Goal: Task Accomplishment & Management: Use online tool/utility

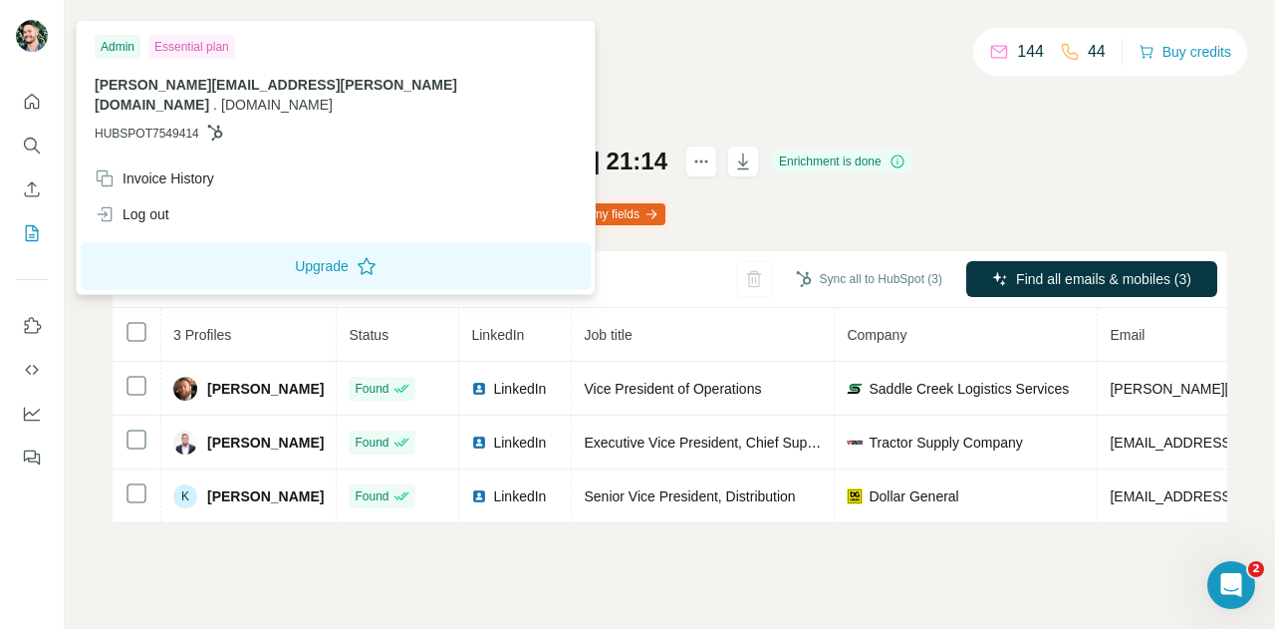
click at [33, 35] on img at bounding box center [32, 36] width 32 height 32
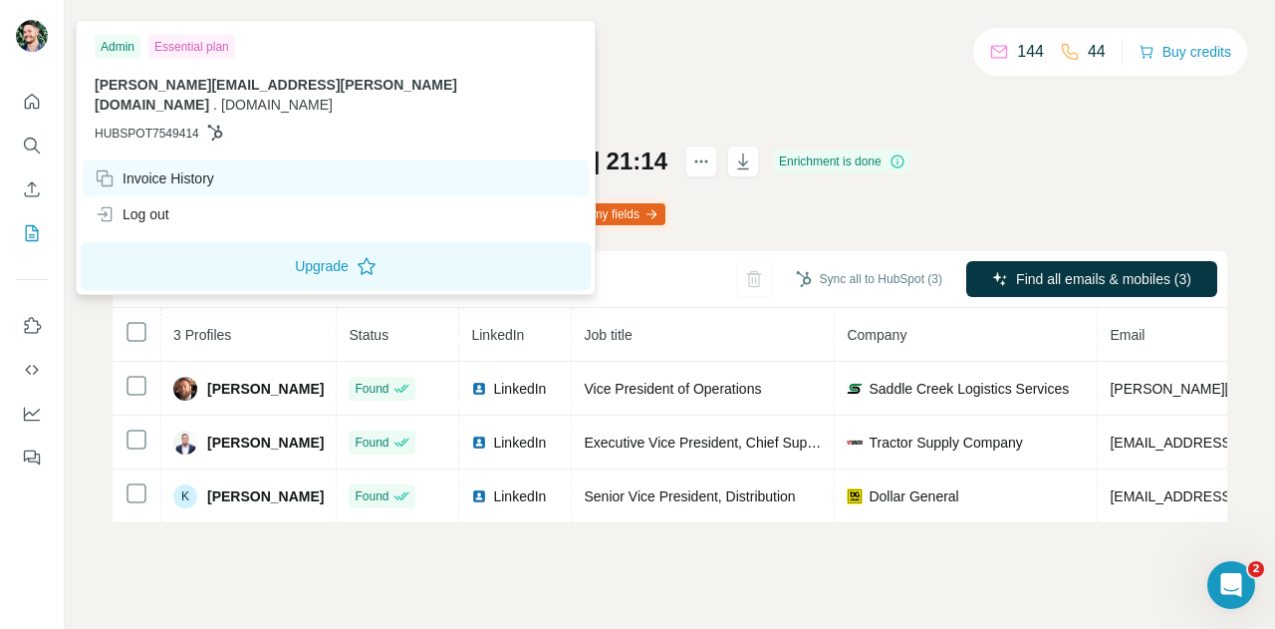
click at [151, 168] on div "Invoice History" at bounding box center [155, 178] width 120 height 20
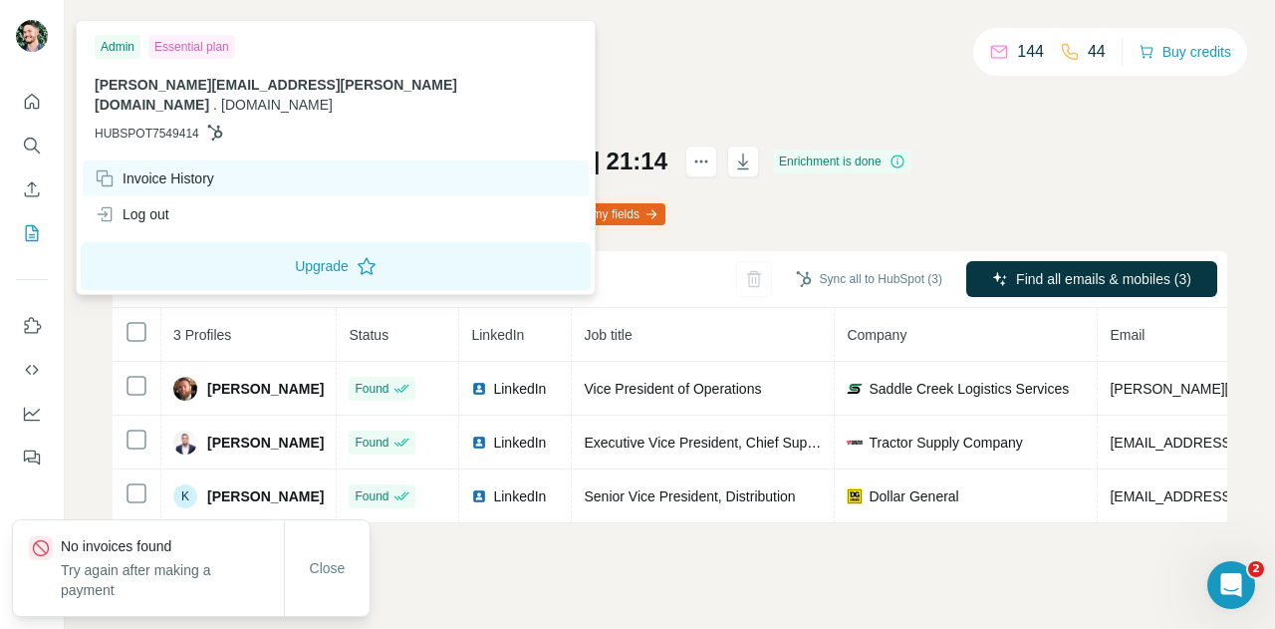
click at [186, 168] on div "Invoice History" at bounding box center [155, 178] width 120 height 20
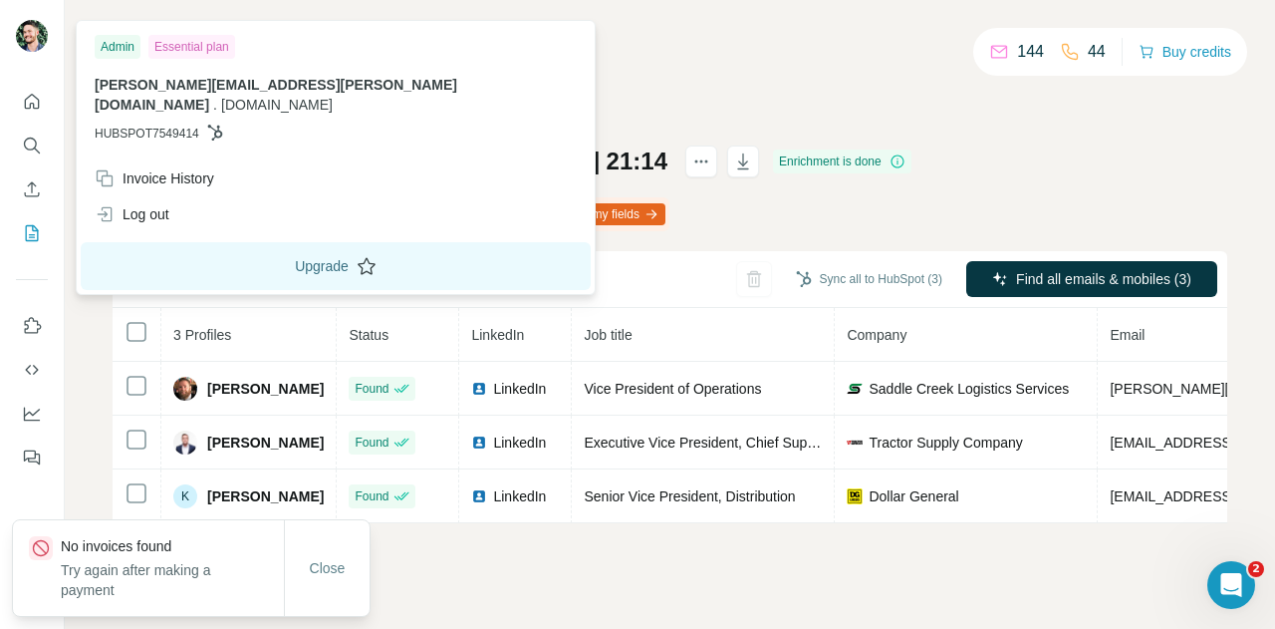
click at [238, 244] on button "Upgrade" at bounding box center [336, 266] width 510 height 48
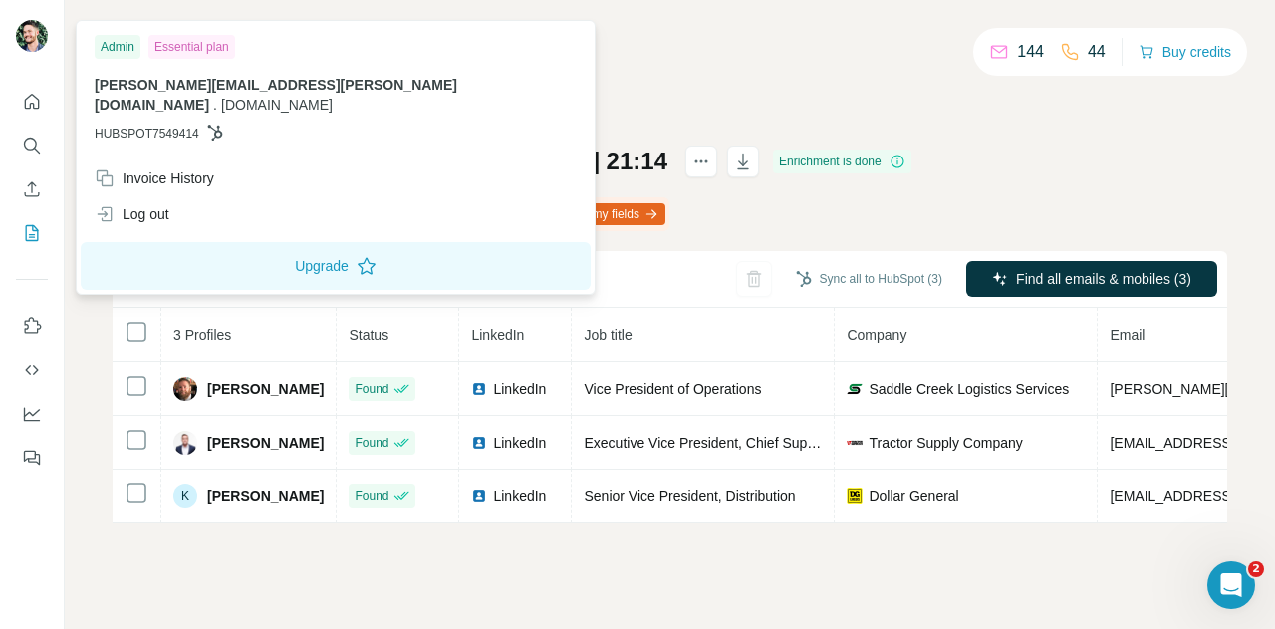
click at [516, 25] on div "My lists / List Export: Recommended Leads - 18/08/2025 21:14 144 44 Buy credits…" at bounding box center [670, 314] width 1210 height 629
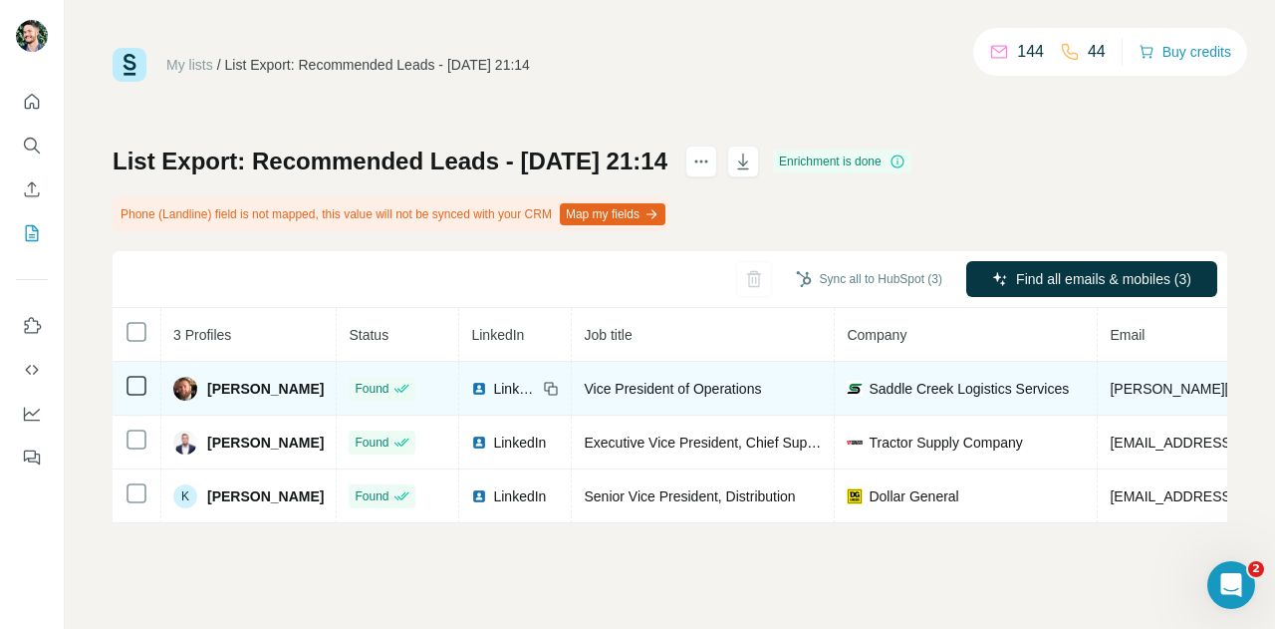
click at [229, 383] on span "Bob Blankenship" at bounding box center [265, 389] width 117 height 20
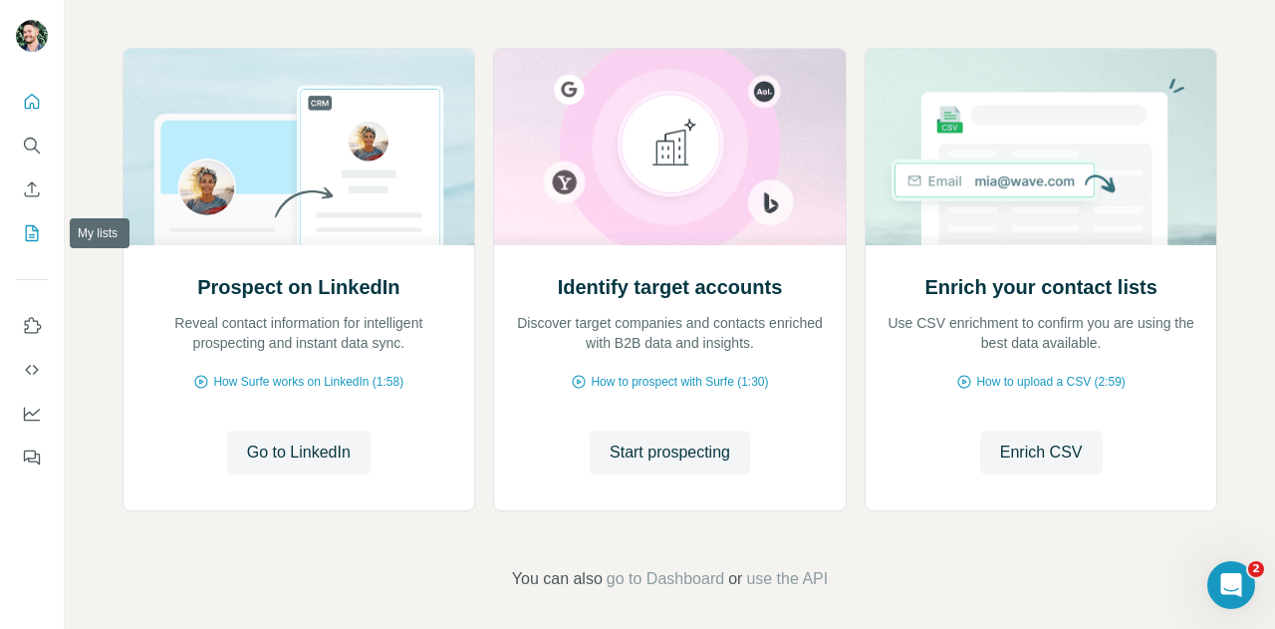
click at [21, 227] on button "My lists" at bounding box center [32, 233] width 32 height 36
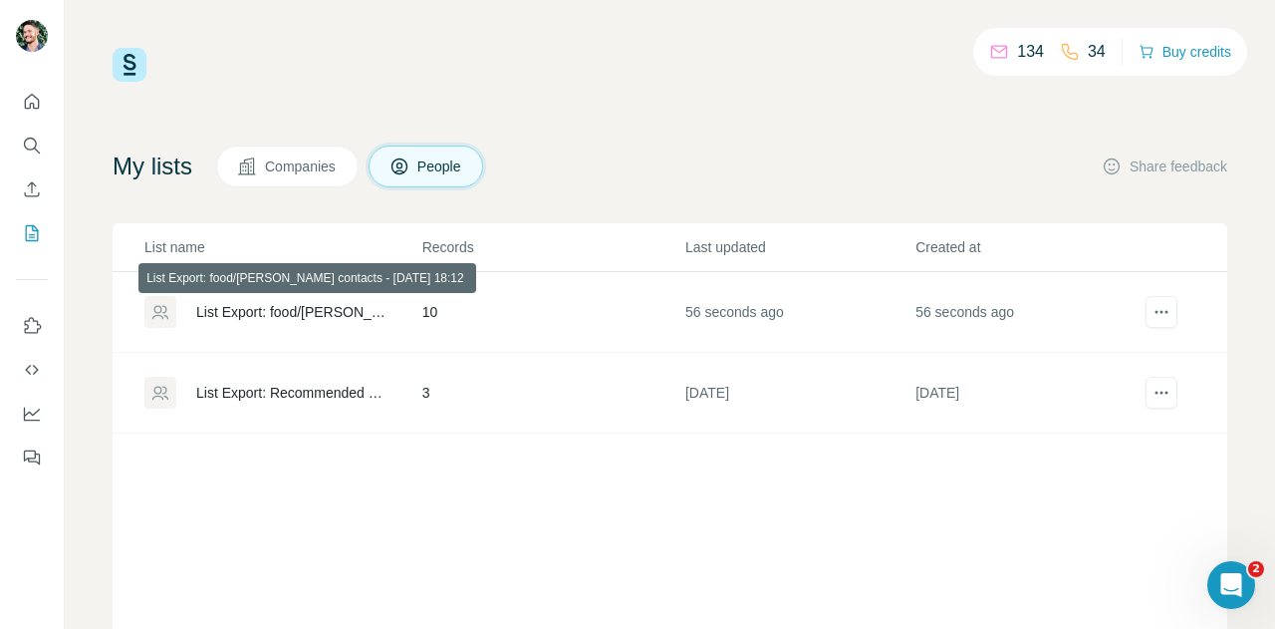
click at [321, 307] on div "List Export: food/[PERSON_NAME] contacts - [DATE] 18:12" at bounding box center [292, 312] width 192 height 20
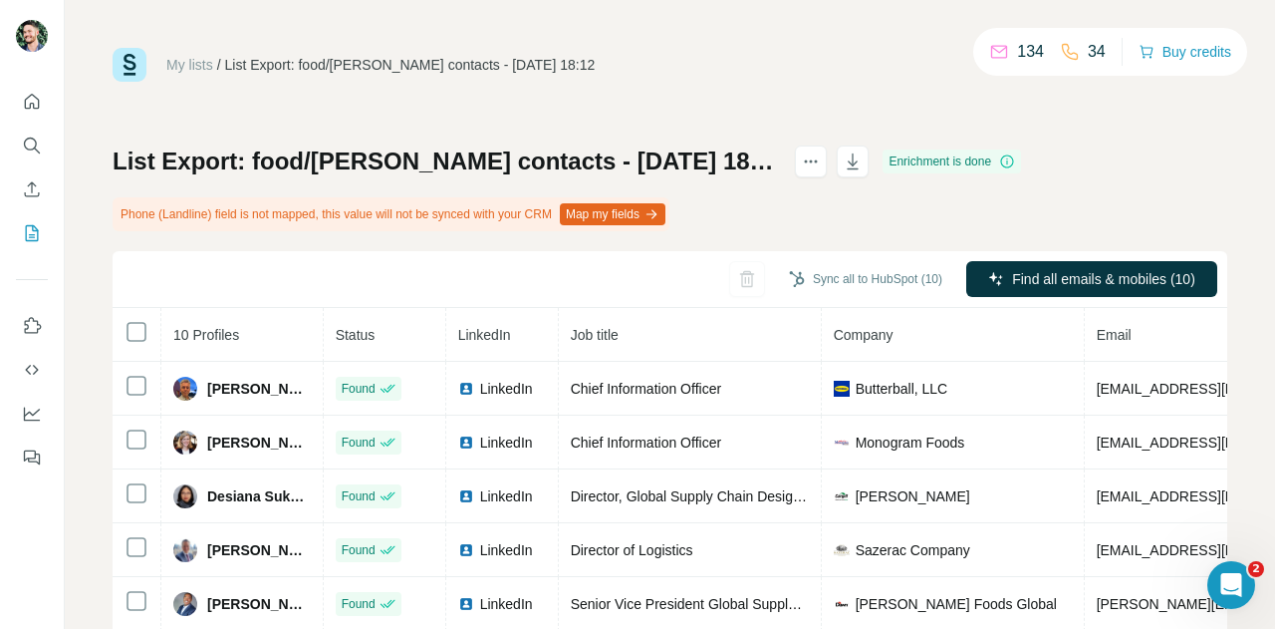
click at [645, 154] on h1 "List Export: food/[PERSON_NAME] contacts - [DATE] 18:12" at bounding box center [445, 161] width 664 height 32
drag, startPoint x: 580, startPoint y: 160, endPoint x: 640, endPoint y: 154, distance: 60.1
click at [640, 154] on h1 "List Export: food/[PERSON_NAME] contacts - [DATE] 18:12" at bounding box center [445, 161] width 664 height 32
click at [684, 100] on div "My lists / List Export: food/bev contacts - 26/08/2025 18:12 134 34 Buy credits…" at bounding box center [670, 441] width 1115 height 786
click at [616, 216] on button "Map my fields" at bounding box center [613, 214] width 106 height 22
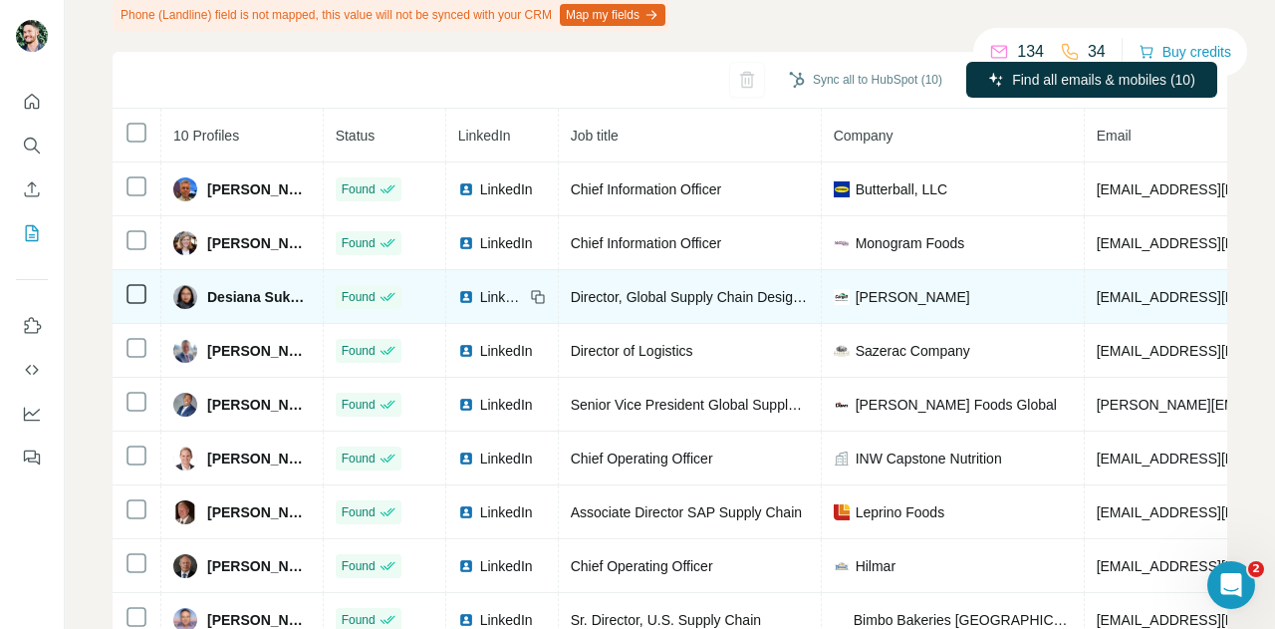
scroll to position [76, 0]
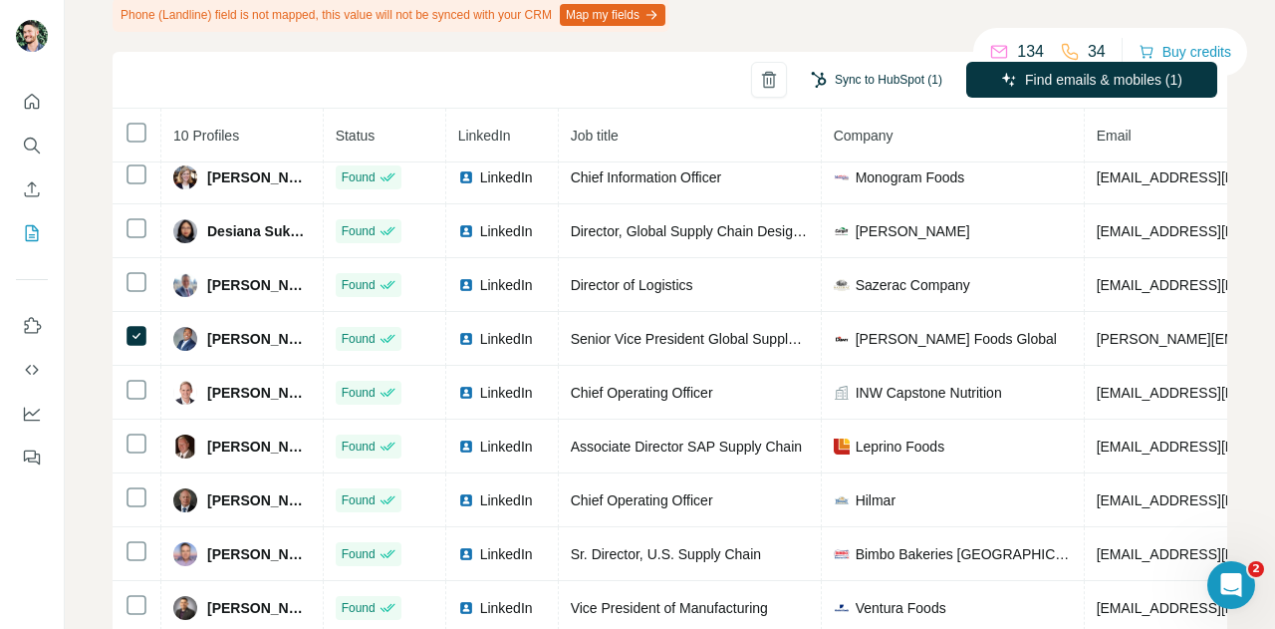
click at [812, 81] on button "Sync to HubSpot (1)" at bounding box center [876, 80] width 159 height 30
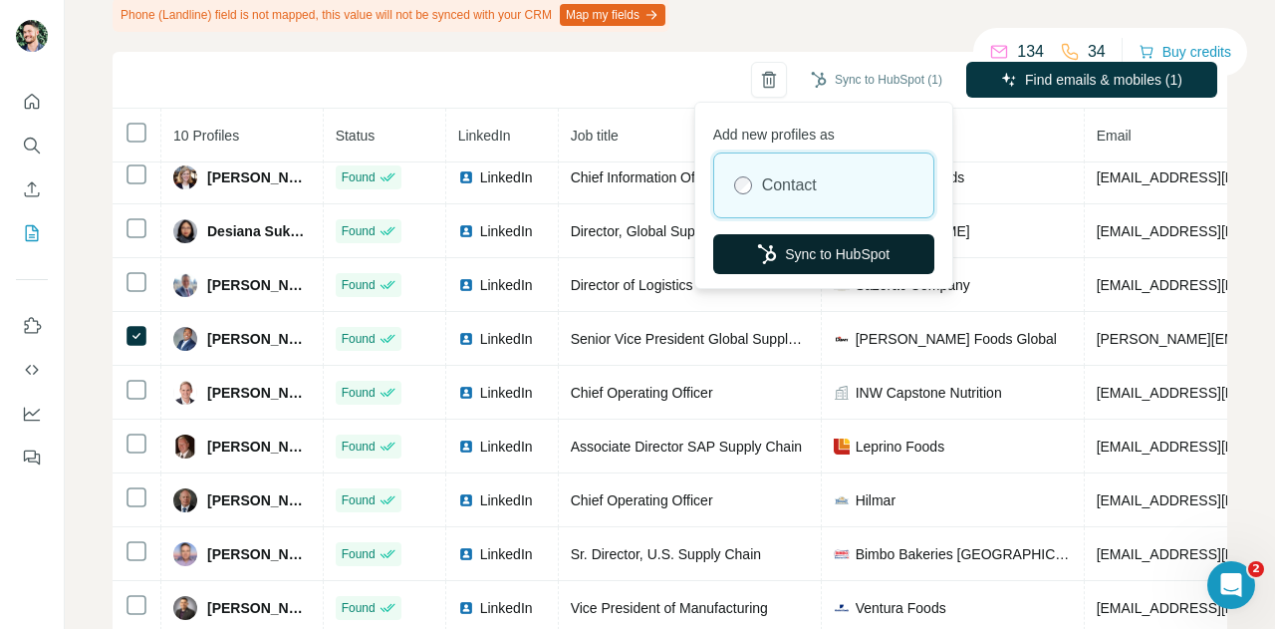
click at [815, 250] on button "Sync to HubSpot" at bounding box center [823, 254] width 221 height 40
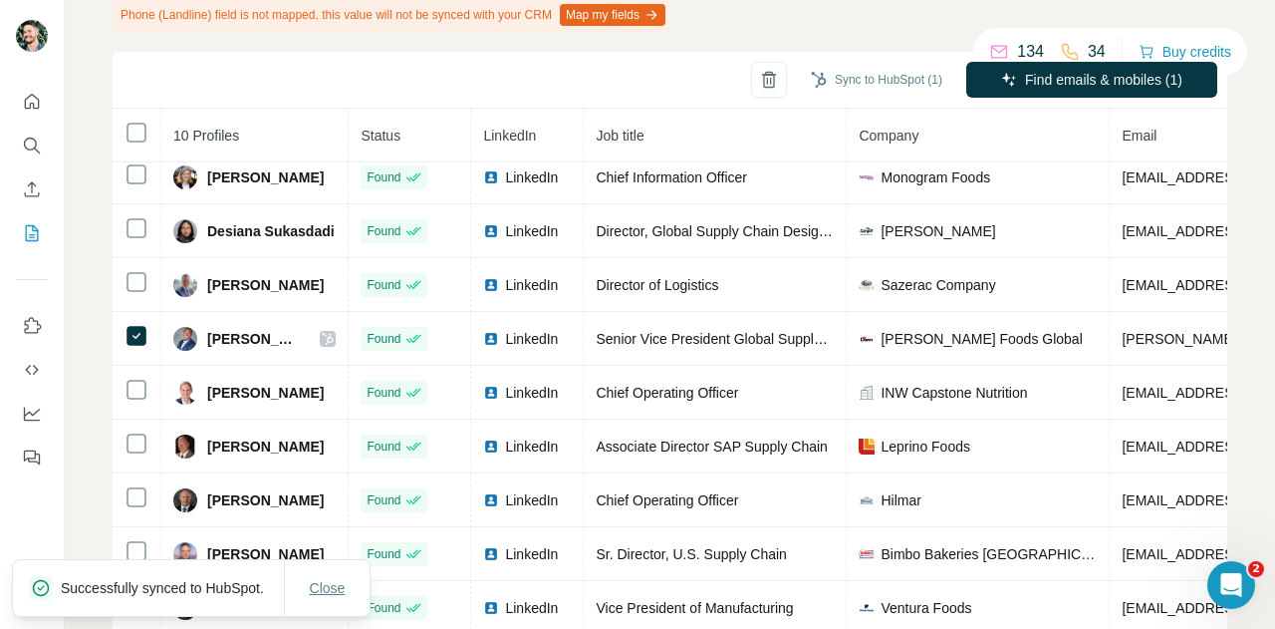
click at [319, 580] on span "Close" at bounding box center [328, 588] width 36 height 20
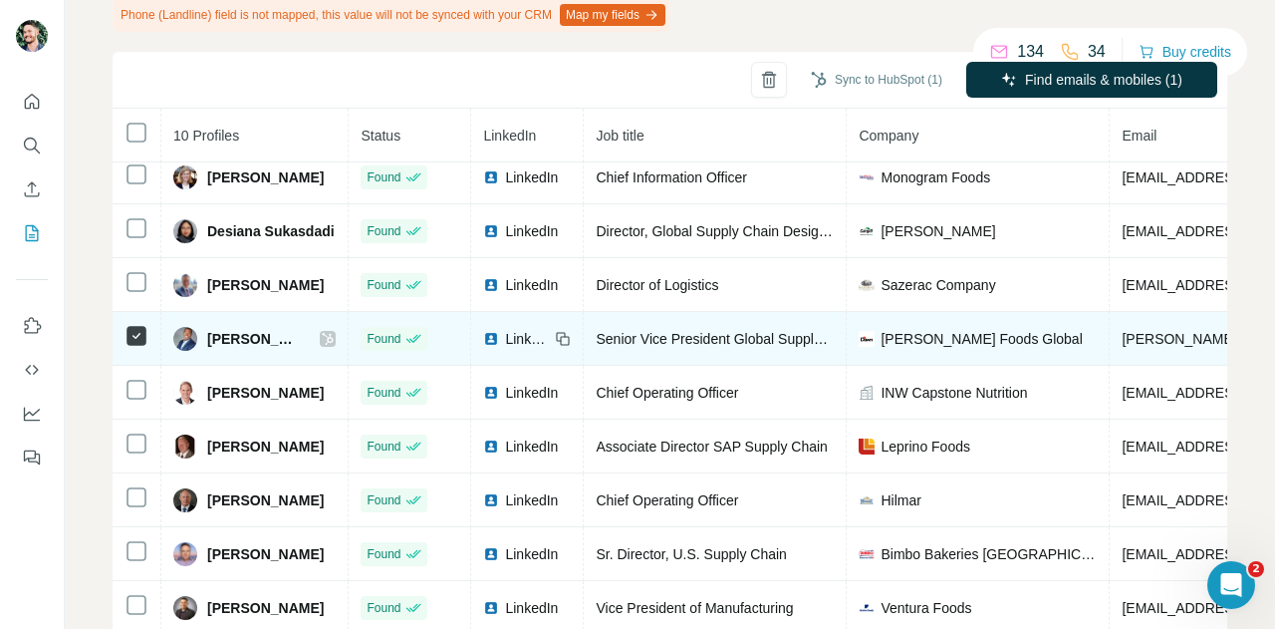
click at [322, 331] on icon at bounding box center [328, 339] width 12 height 16
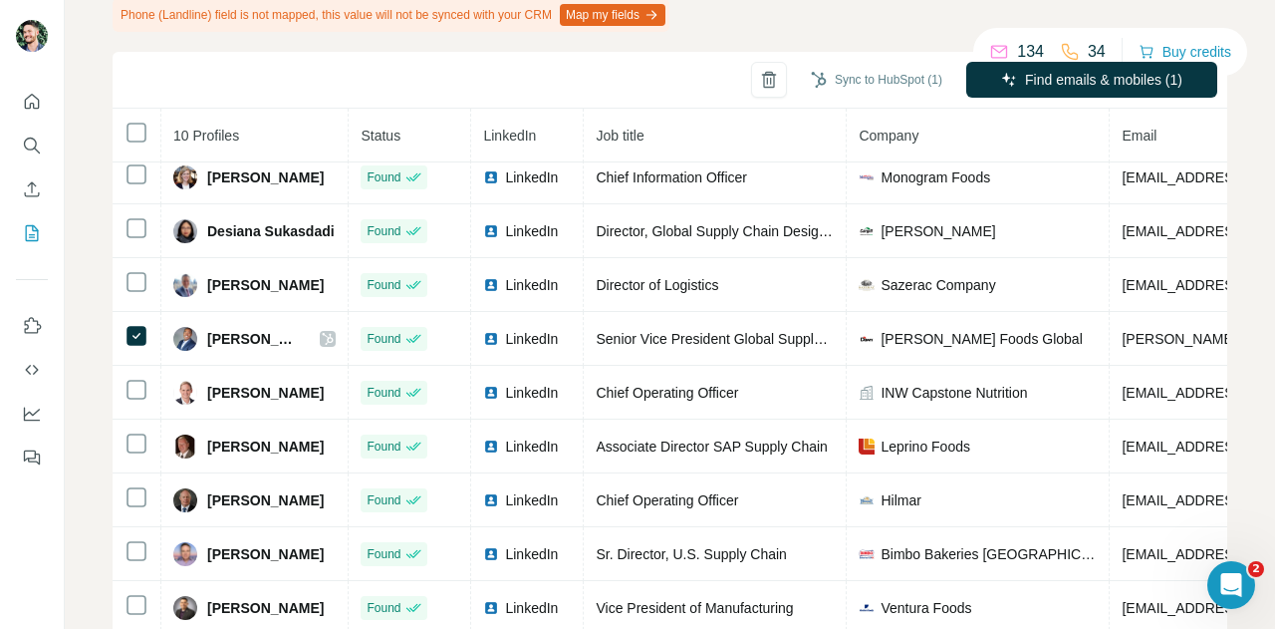
click at [627, 15] on button "Map my fields" at bounding box center [613, 15] width 106 height 22
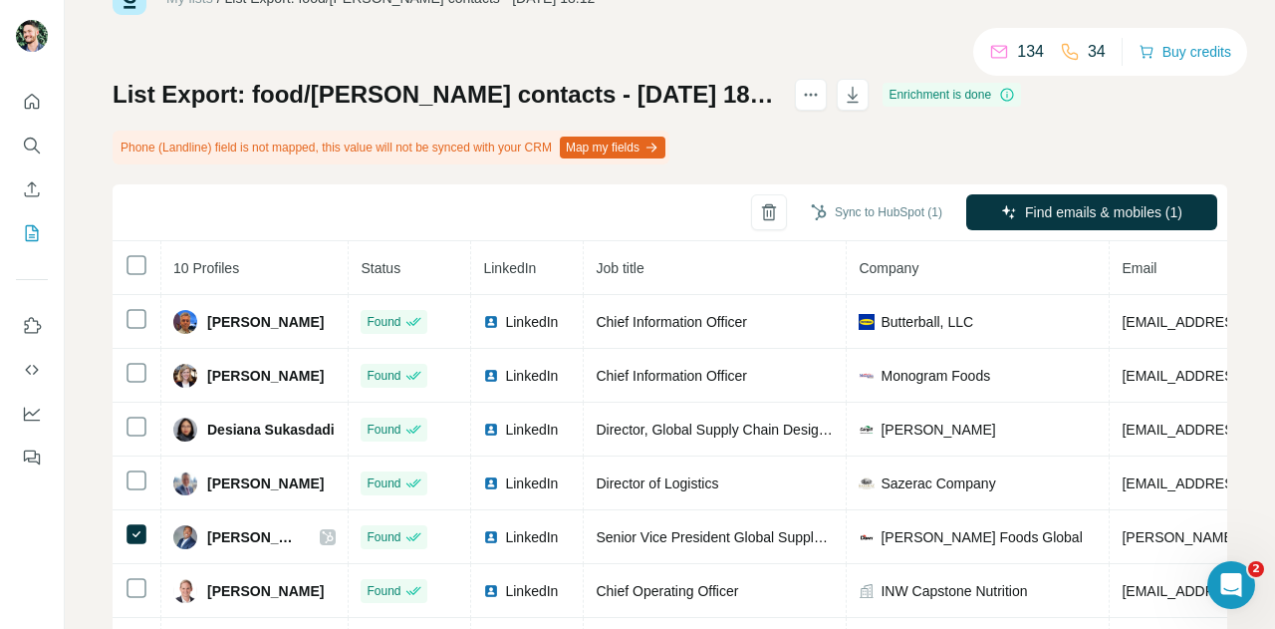
scroll to position [0, 0]
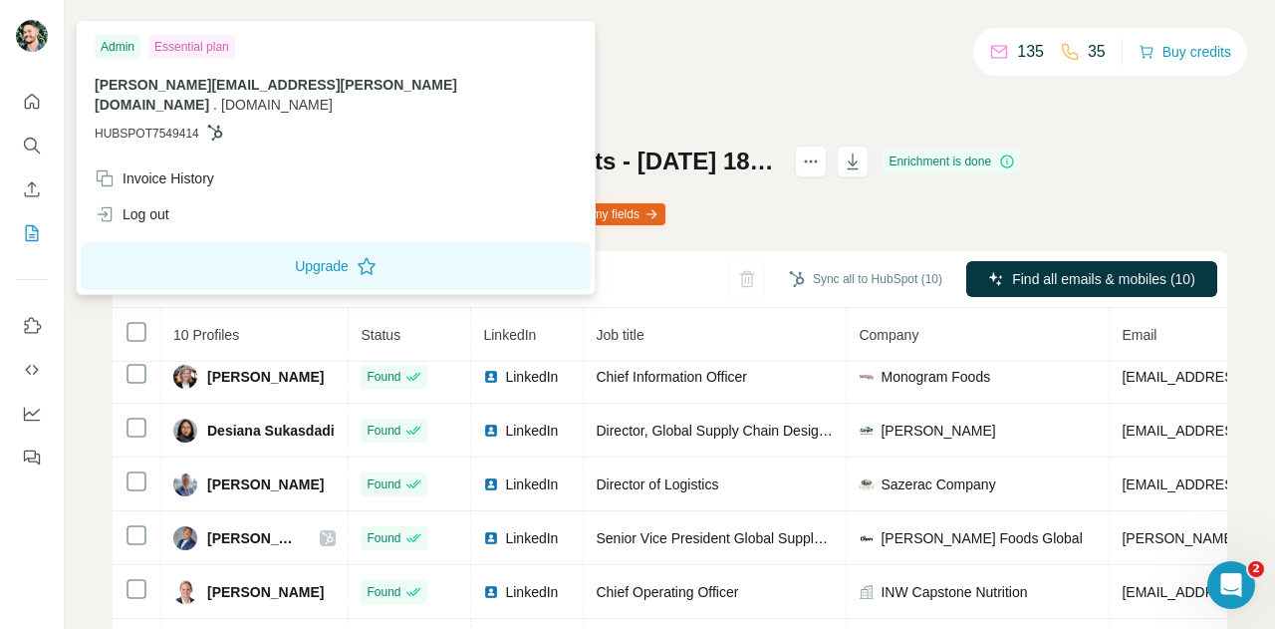
click at [22, 43] on img at bounding box center [32, 36] width 32 height 32
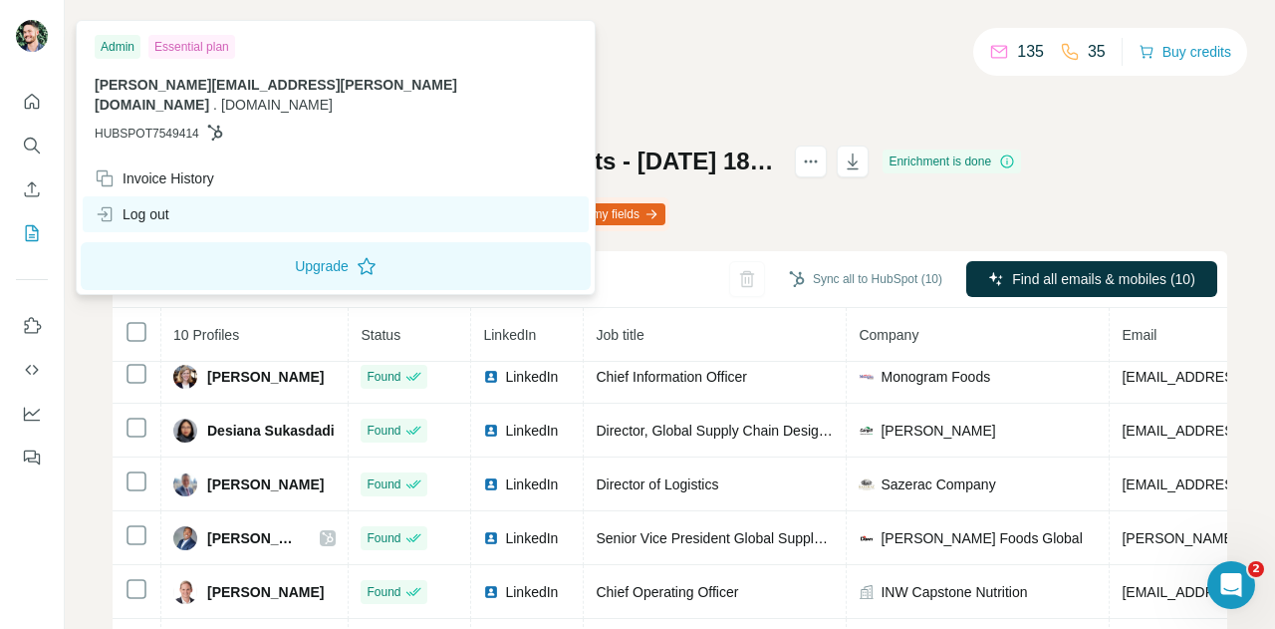
click at [145, 204] on div "Log out" at bounding box center [132, 214] width 75 height 20
